Goal: Task Accomplishment & Management: Manage account settings

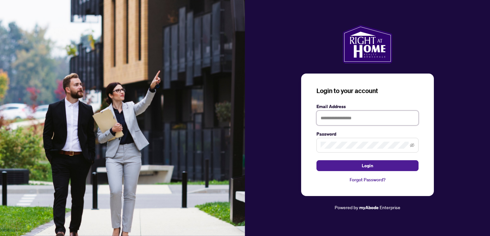
click at [333, 117] on input "text" at bounding box center [368, 117] width 102 height 15
type input "**********"
click at [345, 151] on span at bounding box center [368, 145] width 102 height 15
click at [317, 160] on button "Login" at bounding box center [368, 165] width 102 height 11
click at [414, 146] on icon "eye-invisible" at bounding box center [412, 145] width 4 height 4
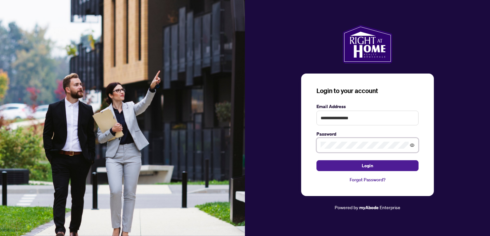
click at [413, 146] on icon "eye" at bounding box center [412, 144] width 4 height 3
click at [332, 165] on button "Login" at bounding box center [368, 165] width 102 height 11
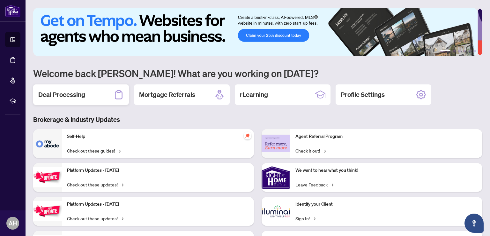
click at [85, 96] on h2 "Deal Processing" at bounding box center [61, 94] width 47 height 9
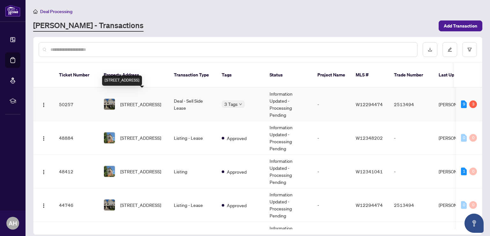
click at [143, 101] on span "[STREET_ADDRESS]" at bounding box center [140, 104] width 41 height 7
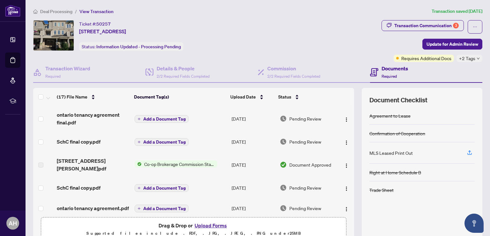
drag, startPoint x: 350, startPoint y: 113, endPoint x: 351, endPoint y: 144, distance: 31.0
click at [351, 144] on div "(17) File Name Document Tag(s) Upload Date Status ontario tenancy agreement fin…" at bounding box center [258, 166] width 450 height 156
click at [467, 150] on icon "button" at bounding box center [470, 152] width 6 height 6
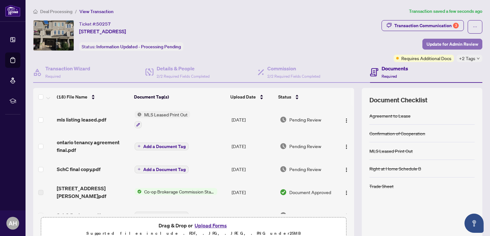
click at [453, 43] on span "Update for Admin Review" at bounding box center [453, 44] width 52 height 10
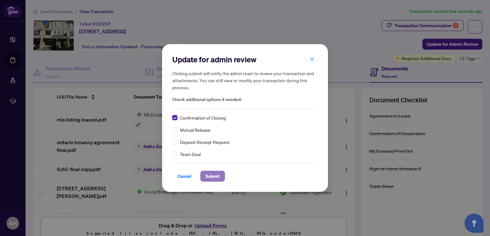
click at [213, 176] on span "Submit" at bounding box center [213, 176] width 14 height 10
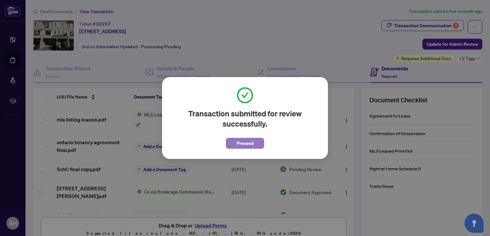
click at [246, 145] on span "Proceed" at bounding box center [245, 143] width 17 height 10
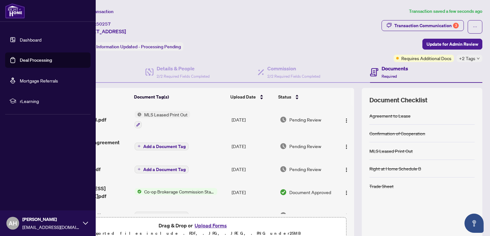
click at [51, 58] on link "Deal Processing" at bounding box center [36, 60] width 32 height 6
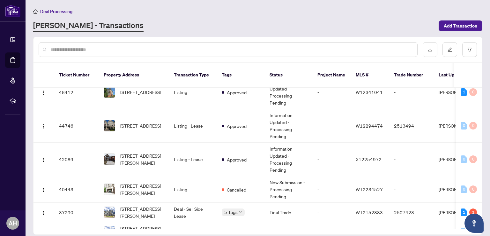
scroll to position [72, 0]
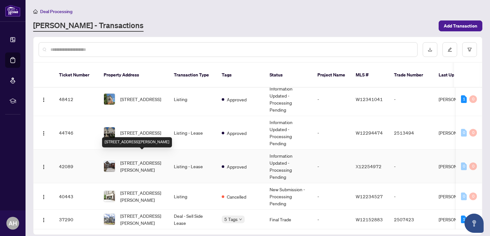
click at [148, 159] on span "[STREET_ADDRESS][PERSON_NAME]" at bounding box center [141, 166] width 43 height 14
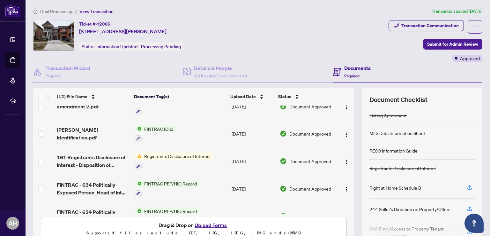
scroll to position [49, 0]
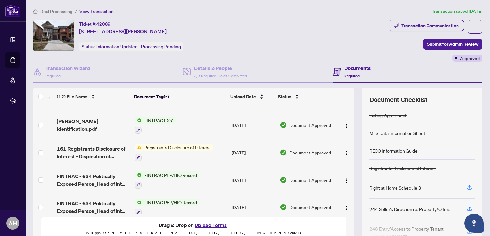
click at [199, 145] on span "Registrants Disclosure of Interest" at bounding box center [178, 147] width 72 height 7
click at [165, 177] on span "Registrants Disclosure of Interest" at bounding box center [176, 176] width 72 height 7
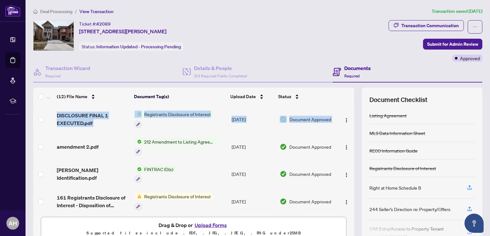
drag, startPoint x: 347, startPoint y: 128, endPoint x: 348, endPoint y: 137, distance: 8.7
click at [348, 137] on div "DISCLOSURE FINAL 1 EXECUTED.pdf Registrants Disclosure of Interest [DATE] Docum…" at bounding box center [193, 159] width 321 height 108
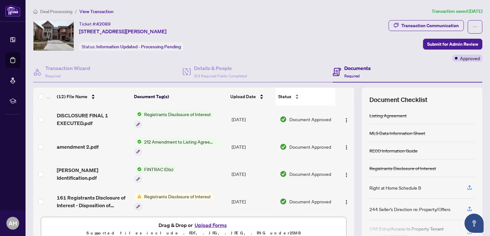
click at [327, 100] on div "Status" at bounding box center [305, 96] width 55 height 7
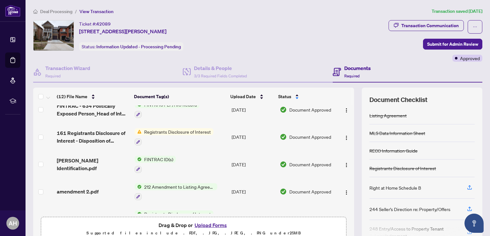
scroll to position [217, 0]
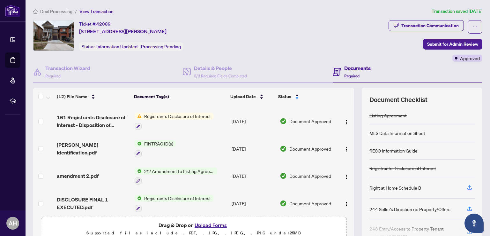
click at [181, 189] on td "Registrants Disclosure of Interest" at bounding box center [180, 202] width 97 height 27
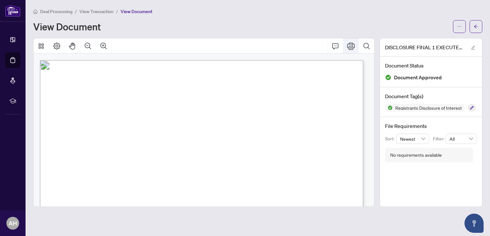
click at [350, 44] on icon "Print" at bounding box center [351, 46] width 8 height 8
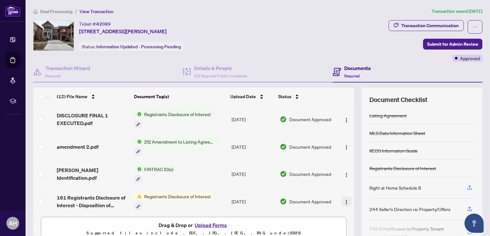
click at [344, 200] on img "button" at bounding box center [346, 201] width 5 height 5
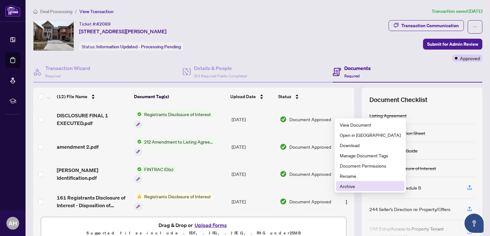
click at [346, 187] on span "Archive" at bounding box center [370, 185] width 61 height 7
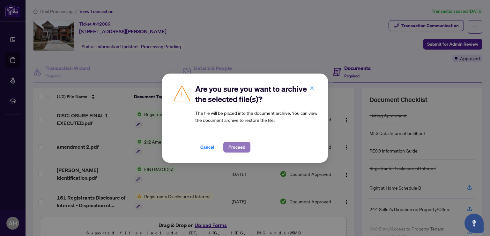
click at [238, 147] on span "Proceed" at bounding box center [237, 147] width 17 height 10
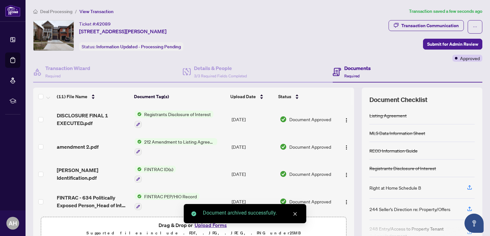
click at [350, 127] on div "(11) File Name Document Tag(s) Upload Date Status DISCLOSURE FINAL 1 EXECUTED.p…" at bounding box center [258, 165] width 450 height 156
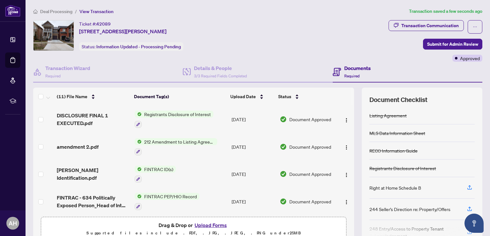
drag, startPoint x: 350, startPoint y: 128, endPoint x: 349, endPoint y: 141, distance: 12.5
click at [350, 129] on div "(11) File Name Document Tag(s) Upload Date Status DISCLOSURE FINAL 1 EXECUTED.p…" at bounding box center [258, 165] width 450 height 156
click at [445, 44] on span "Submit for Admin Review" at bounding box center [453, 44] width 51 height 10
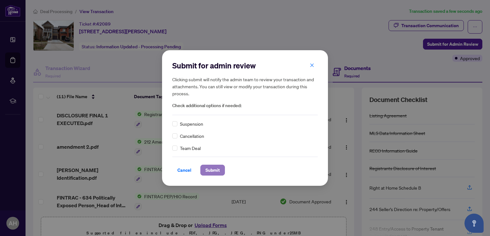
click at [214, 172] on span "Submit" at bounding box center [213, 170] width 14 height 10
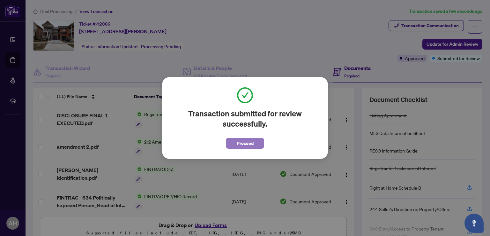
click at [242, 144] on span "Proceed" at bounding box center [245, 143] width 17 height 10
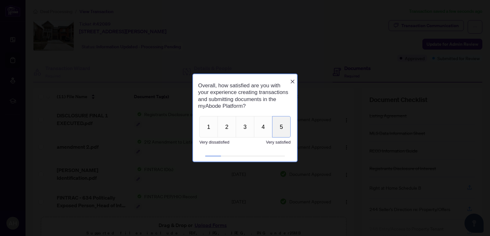
click at [281, 133] on button "5" at bounding box center [281, 126] width 19 height 21
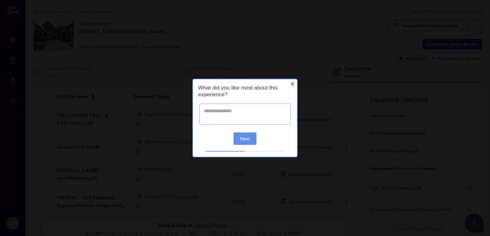
click at [219, 111] on textarea at bounding box center [245, 113] width 91 height 21
type textarea "****"
click at [245, 140] on button "Next" at bounding box center [245, 138] width 23 height 12
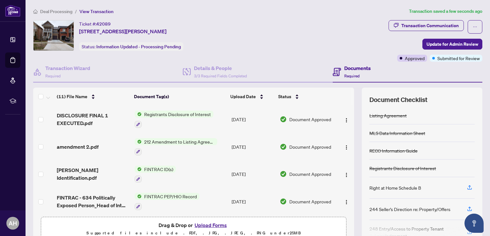
click at [262, 29] on div "Ticket #: 42089 [STREET_ADDRESS][PERSON_NAME] Status: Information Updated - Pro…" at bounding box center [209, 35] width 353 height 31
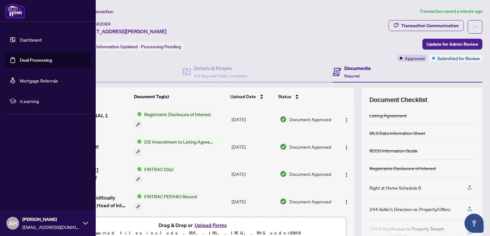
click at [25, 63] on link "Deal Processing" at bounding box center [36, 60] width 32 height 6
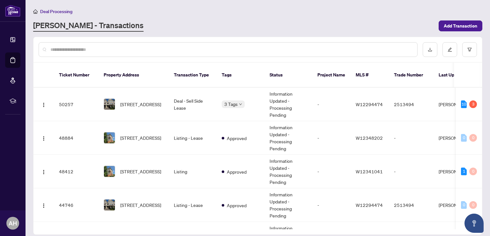
click at [170, 13] on div "Deal Processing" at bounding box center [258, 11] width 450 height 7
